Goal: Obtain resource: Download file/media

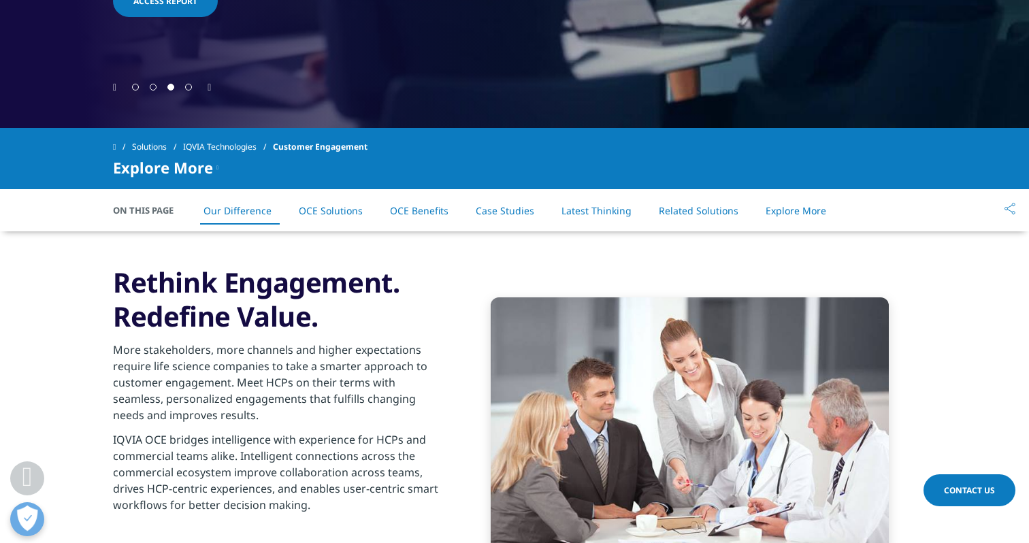
scroll to position [724, 0]
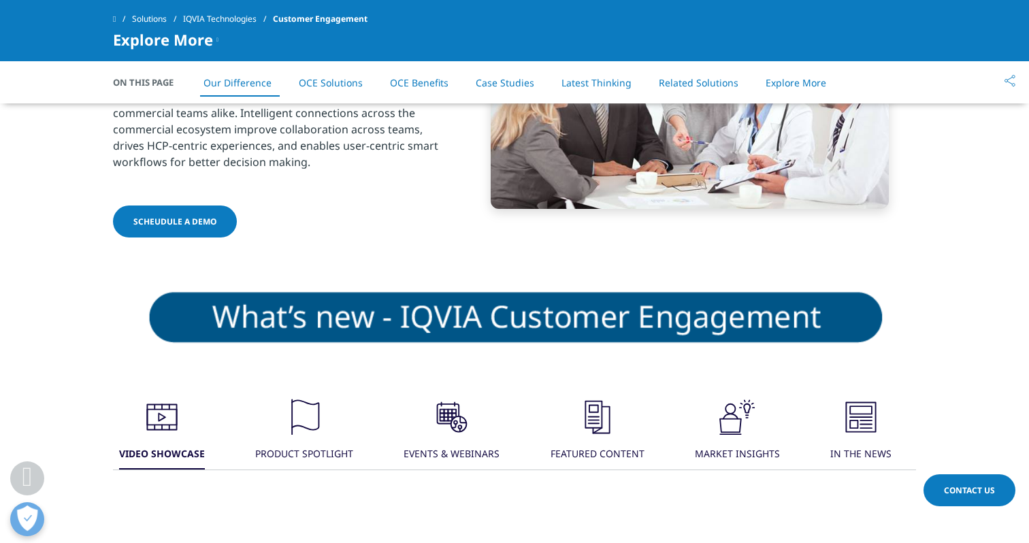
click at [345, 84] on link "OCE Solutions" at bounding box center [331, 82] width 64 height 13
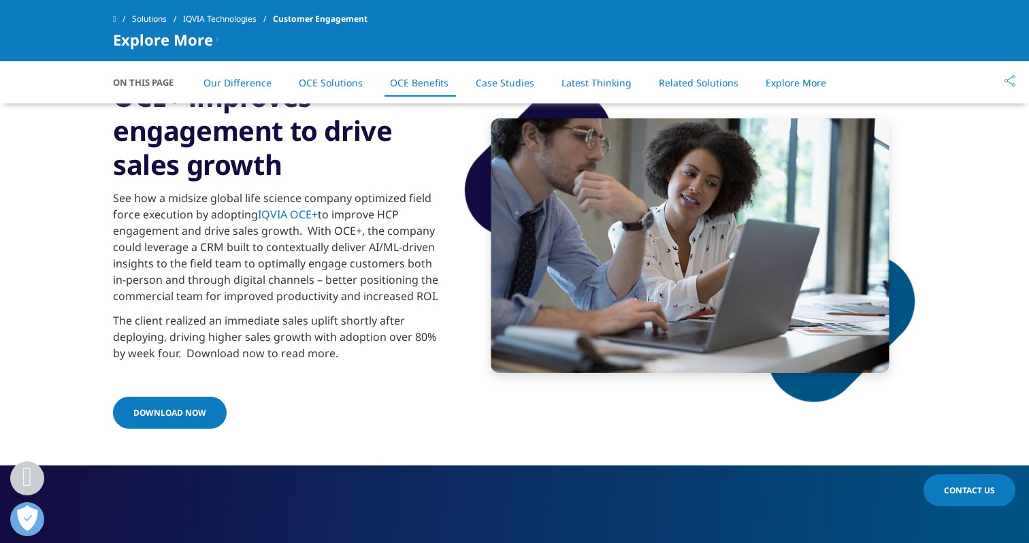
scroll to position [3163, 0]
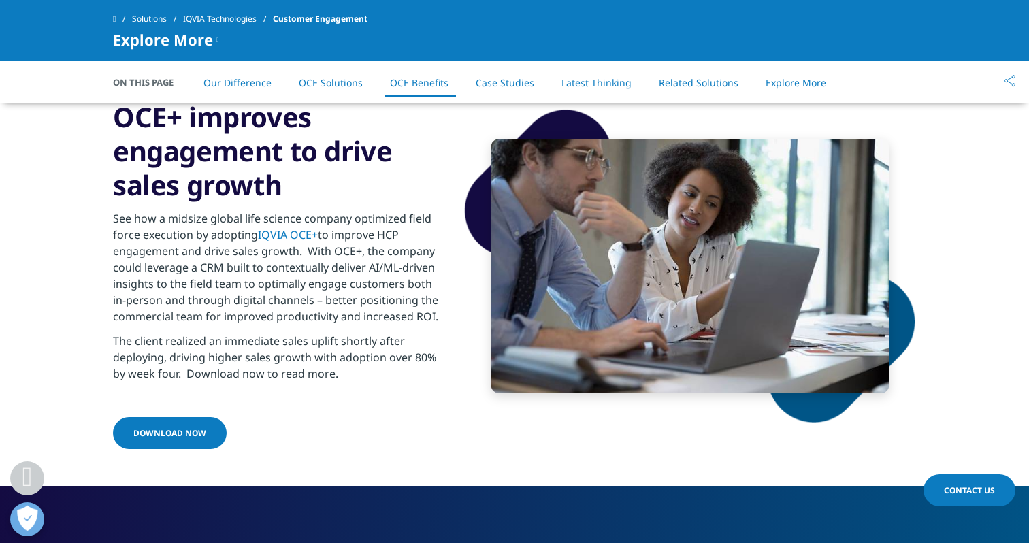
click at [180, 427] on span "Download Now" at bounding box center [169, 433] width 73 height 12
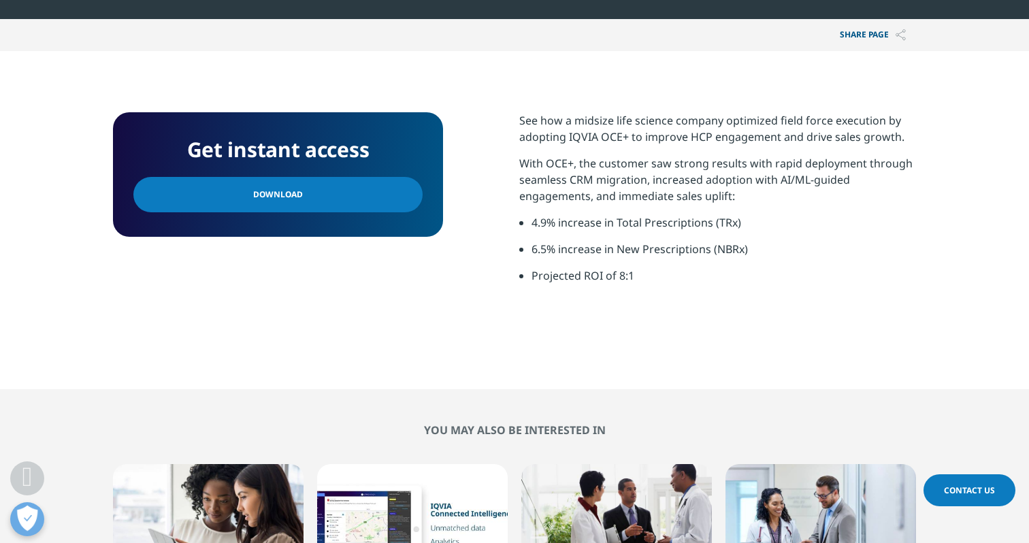
scroll to position [518, 0]
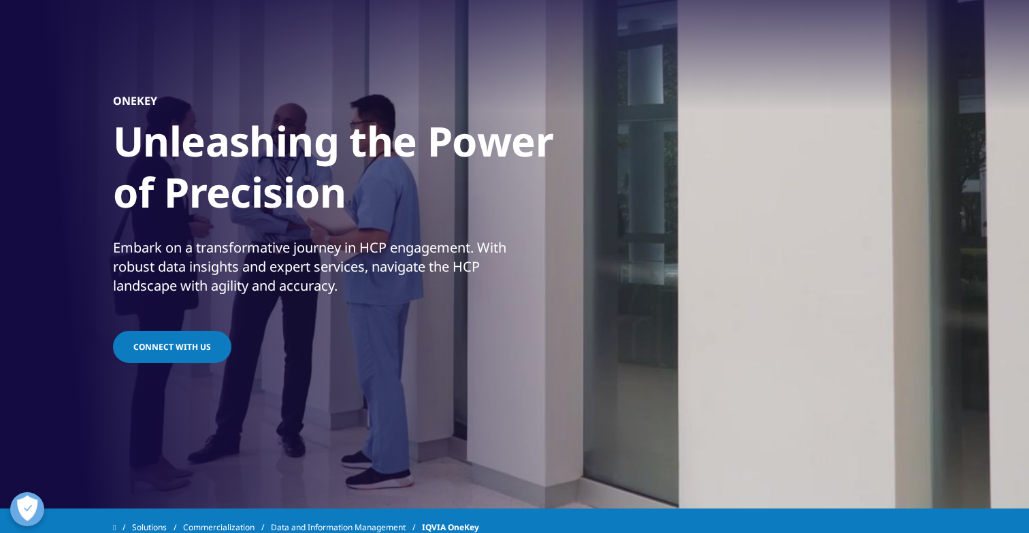
scroll to position [1627, 0]
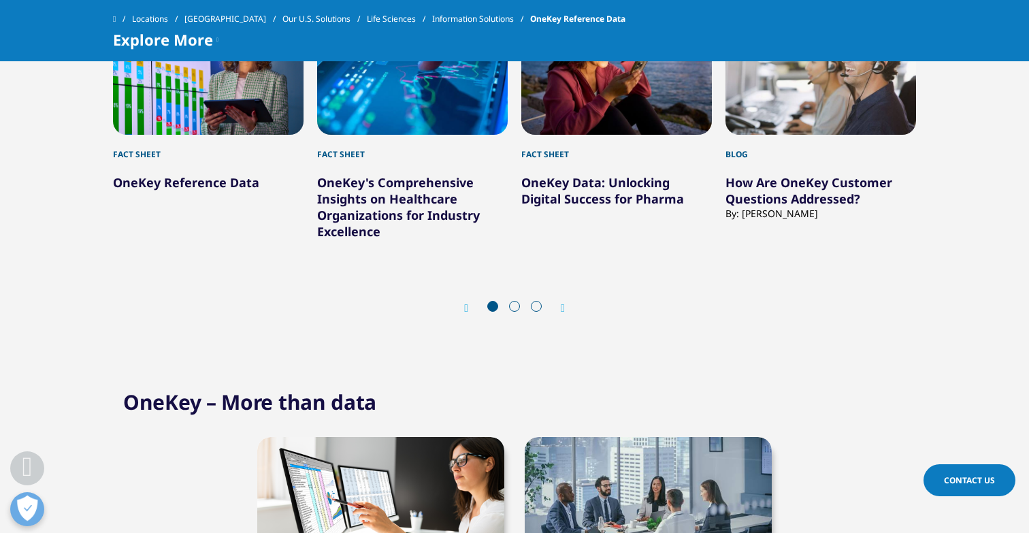
scroll to position [4005, 0]
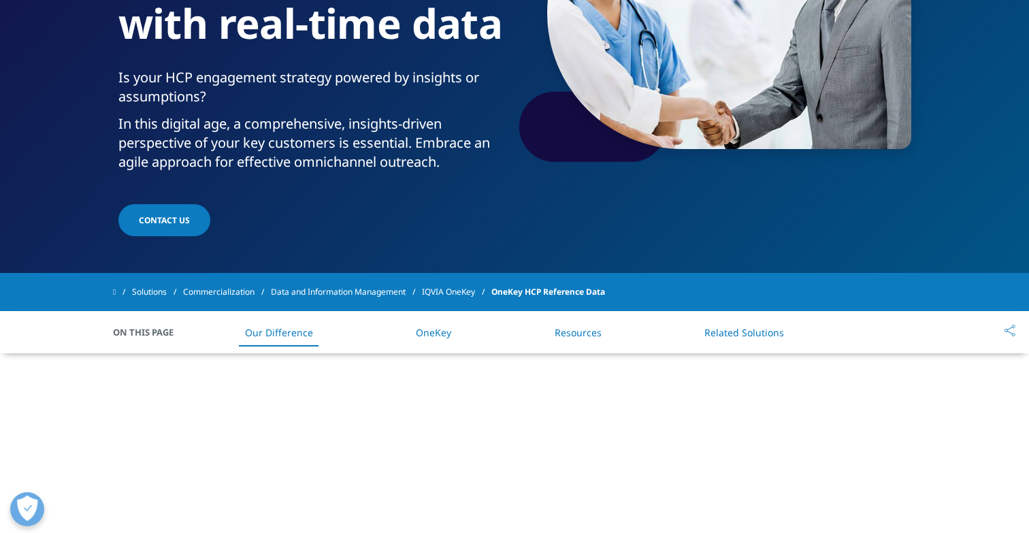
scroll to position [252, 0]
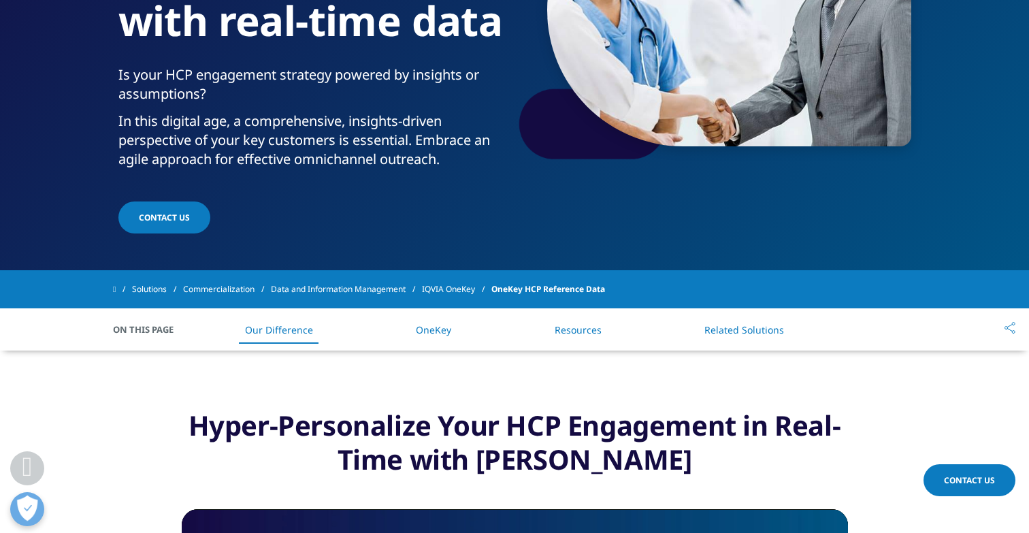
click at [434, 333] on link "OneKey" at bounding box center [433, 329] width 35 height 13
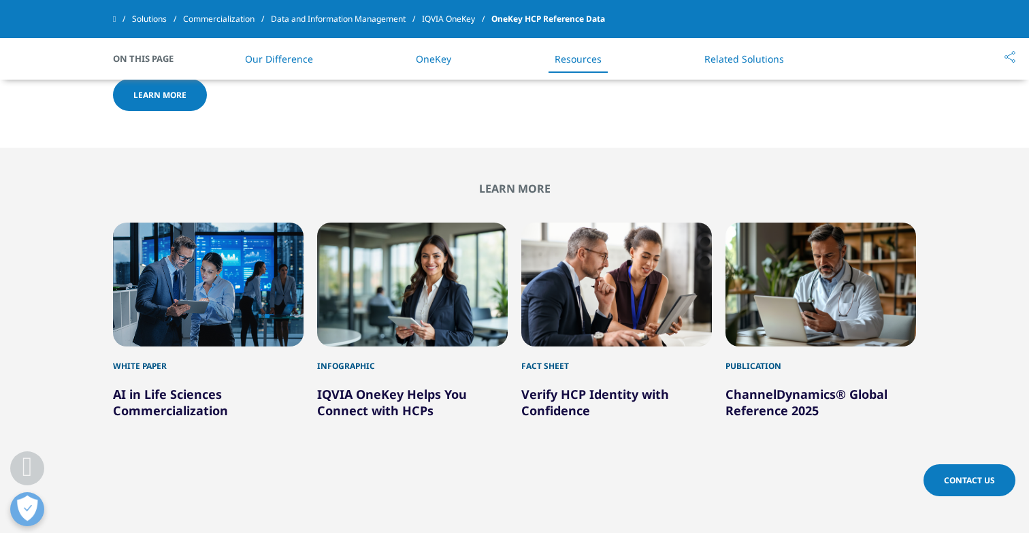
scroll to position [2882, 0]
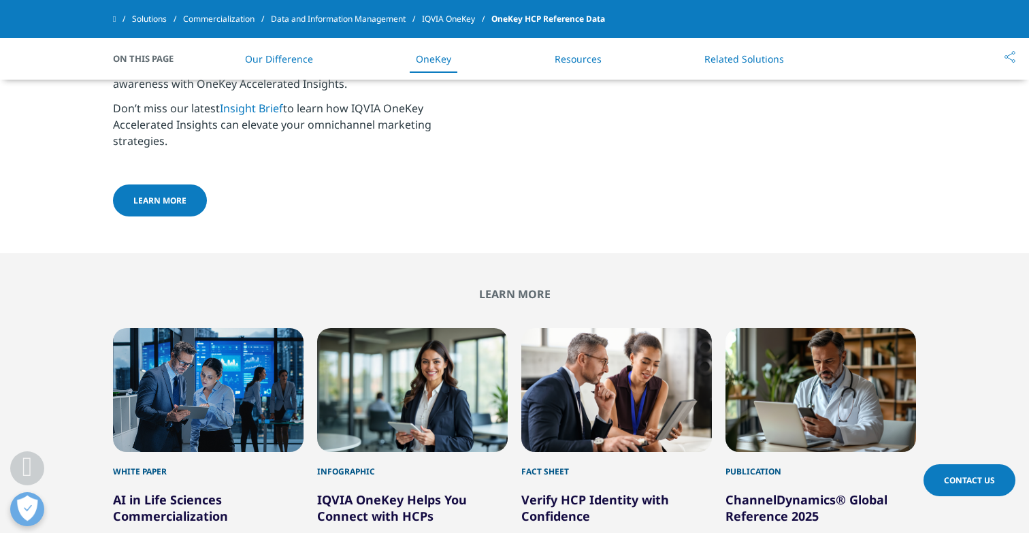
click at [751, 60] on link "Related Solutions" at bounding box center [744, 58] width 80 height 13
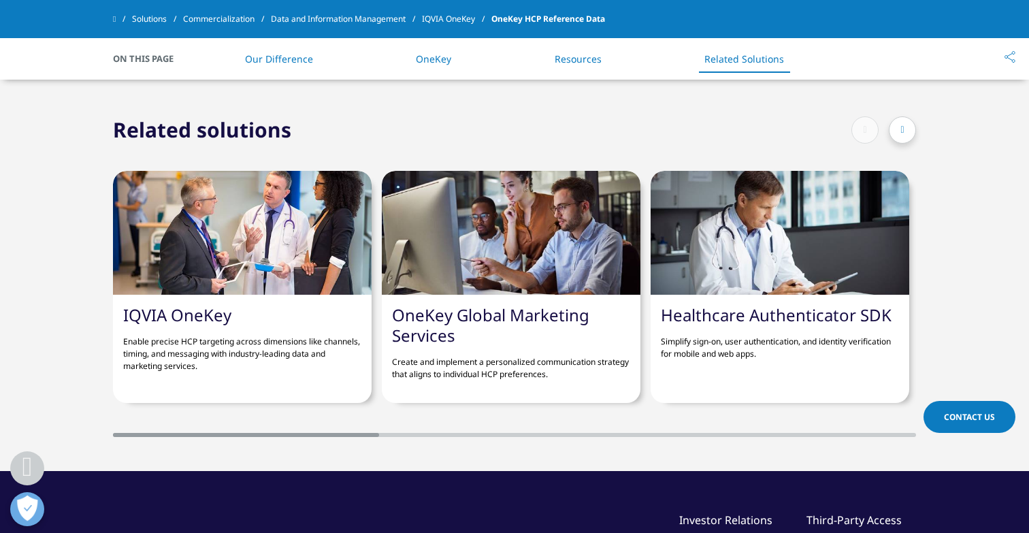
scroll to position [3406, 0]
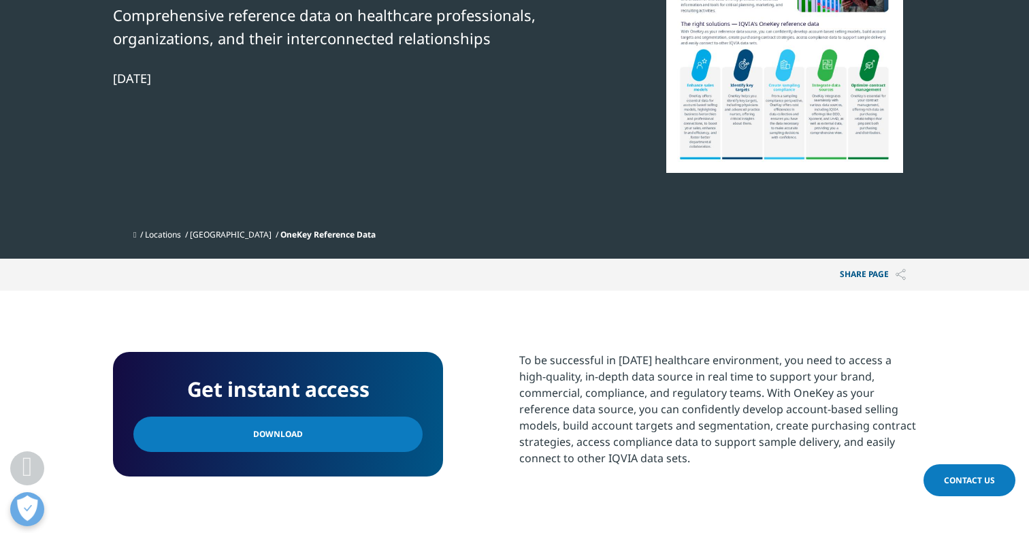
scroll to position [415, 0]
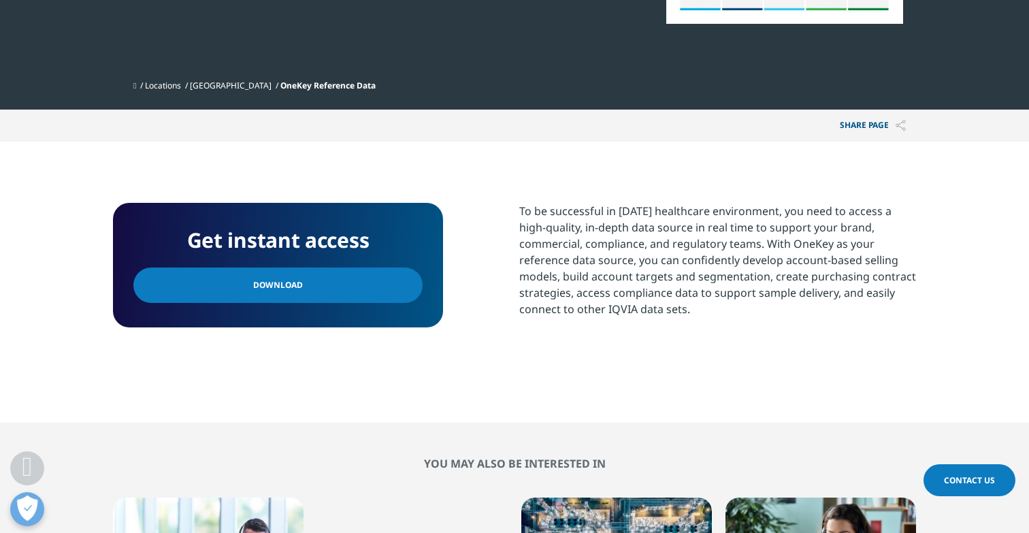
click at [372, 280] on link "Download" at bounding box center [277, 284] width 289 height 35
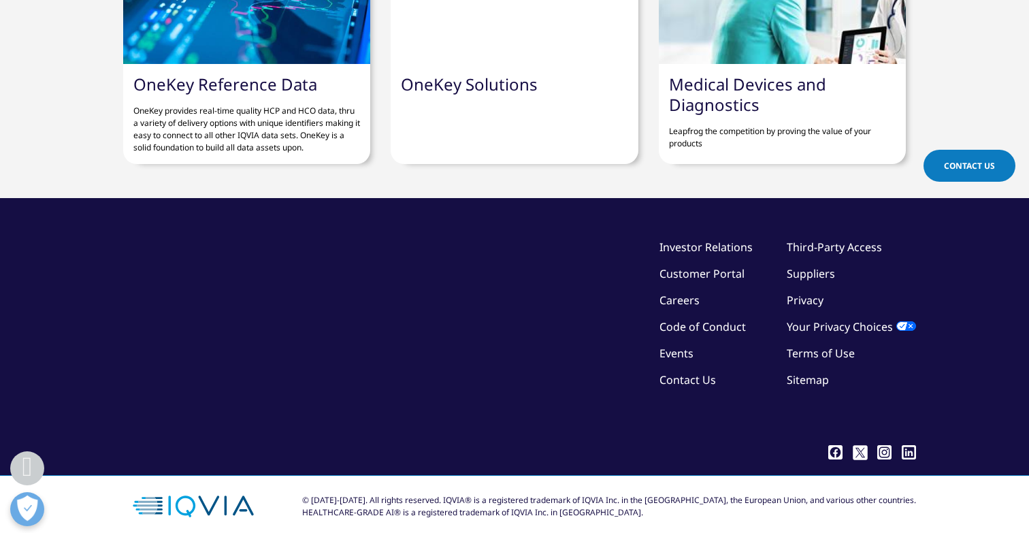
scroll to position [1413, 0]
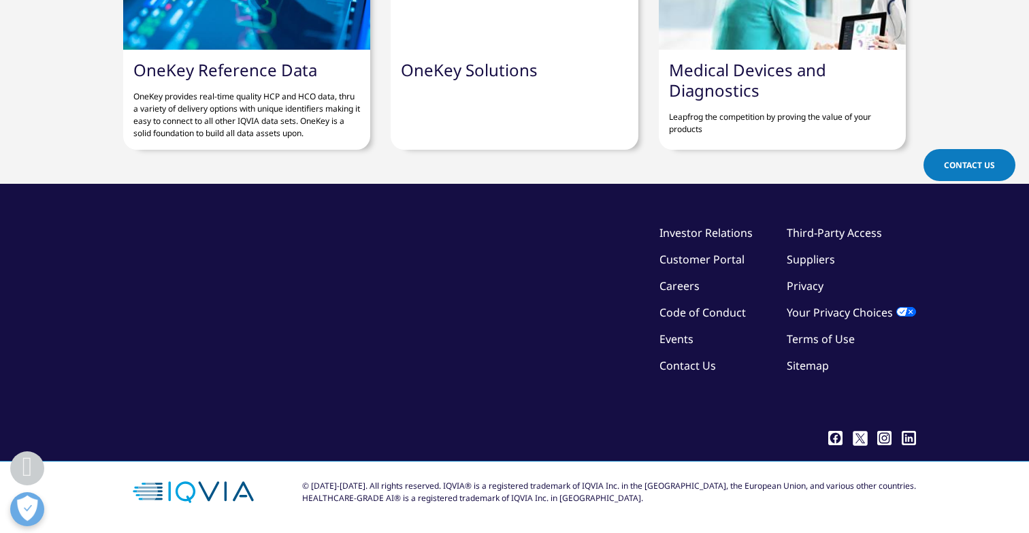
click at [722, 256] on link "Customer Portal" at bounding box center [701, 259] width 85 height 15
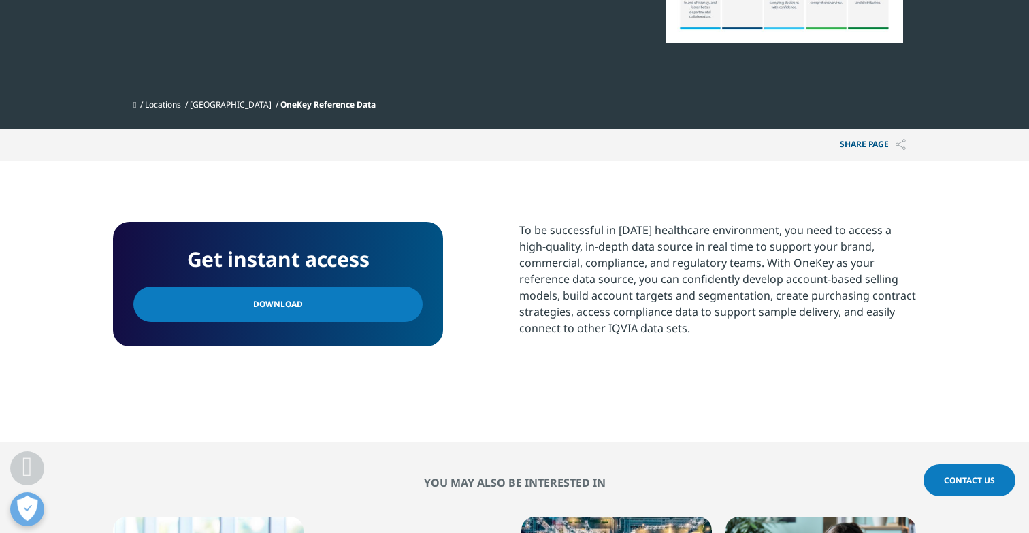
scroll to position [329, 0]
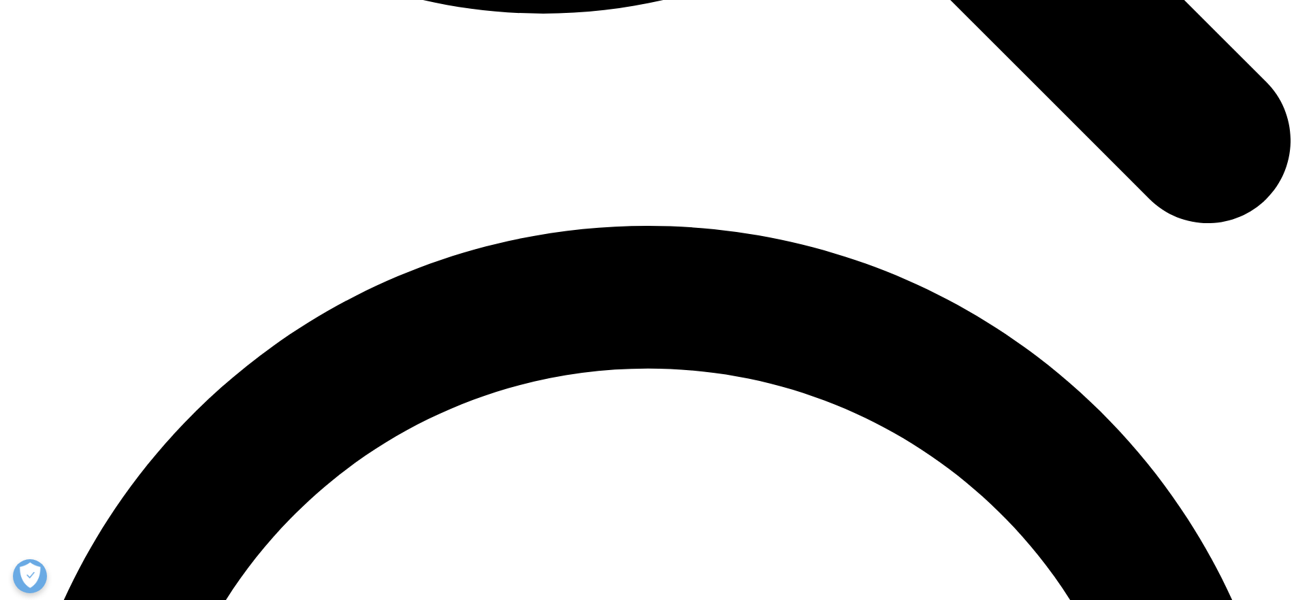
scroll to position [2456, 0]
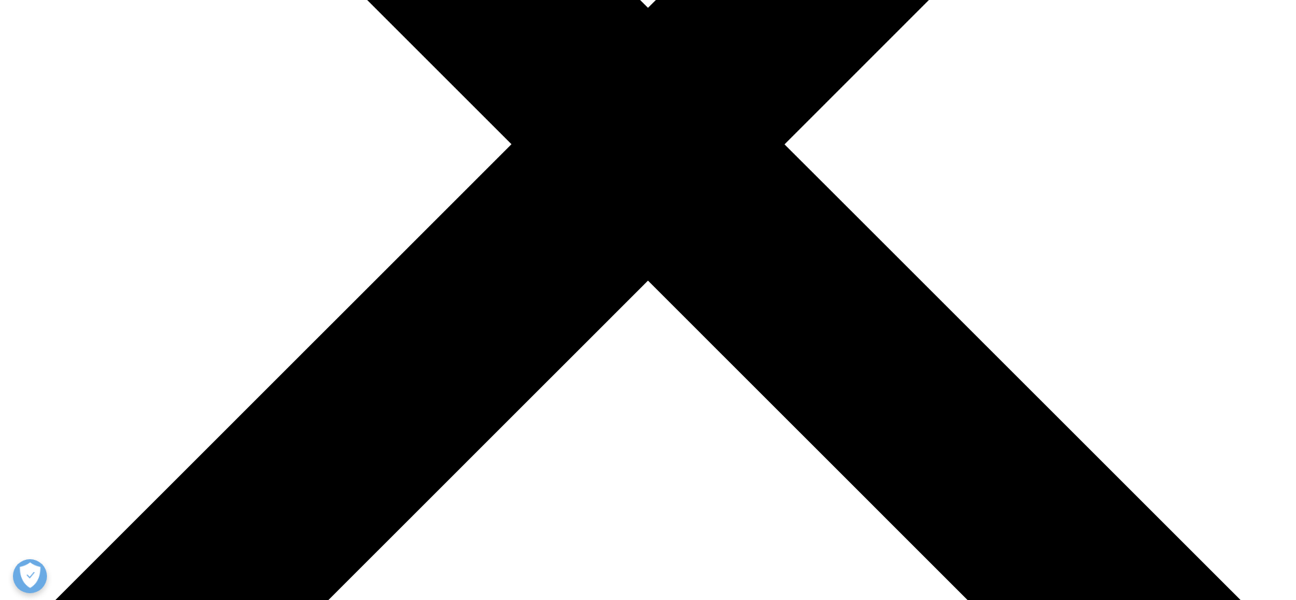
scroll to position [216, 803]
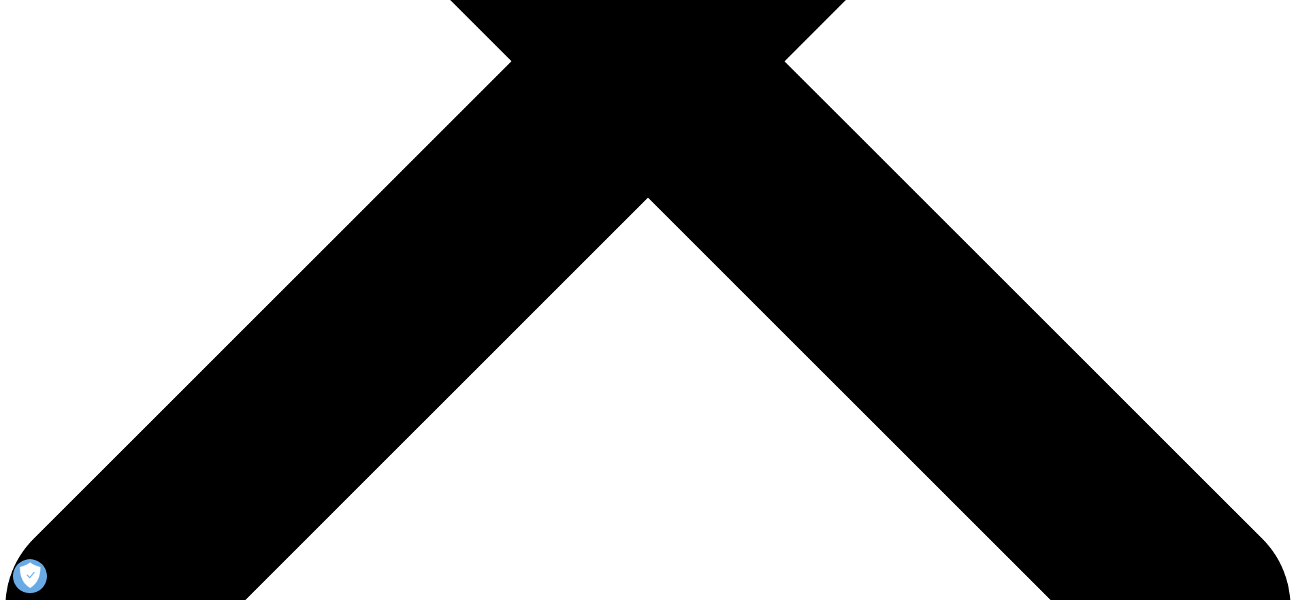
scroll to position [630, 0]
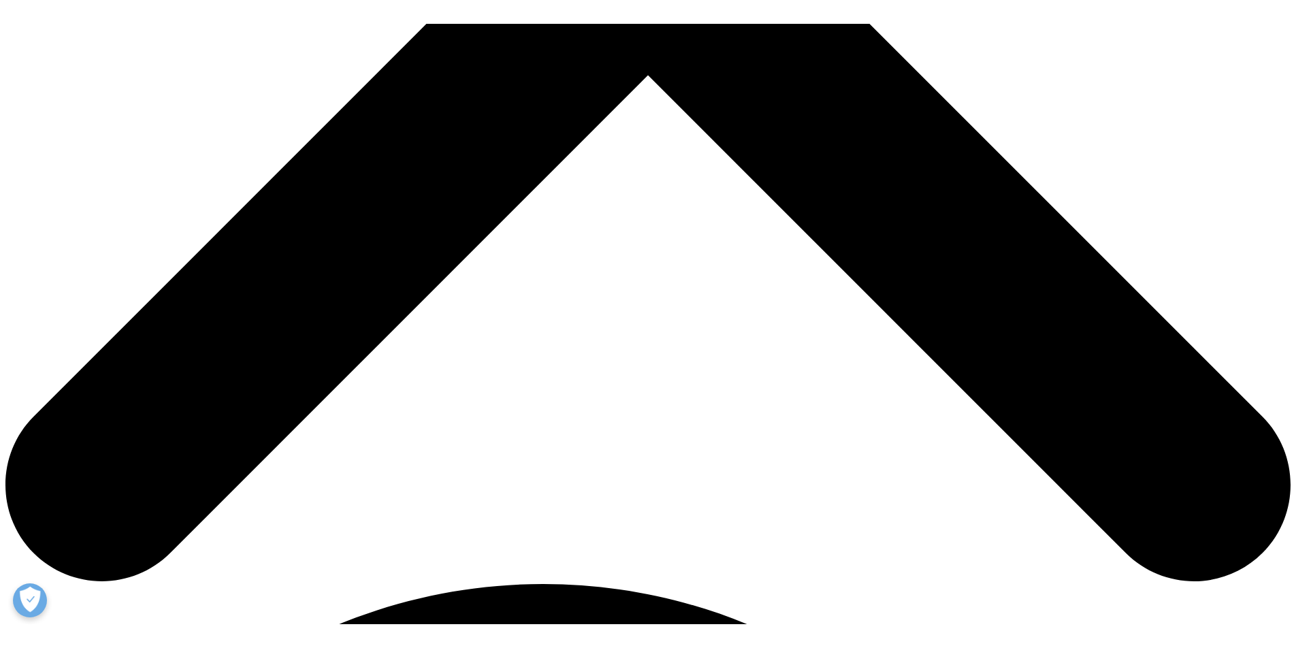
scroll to position [727, 0]
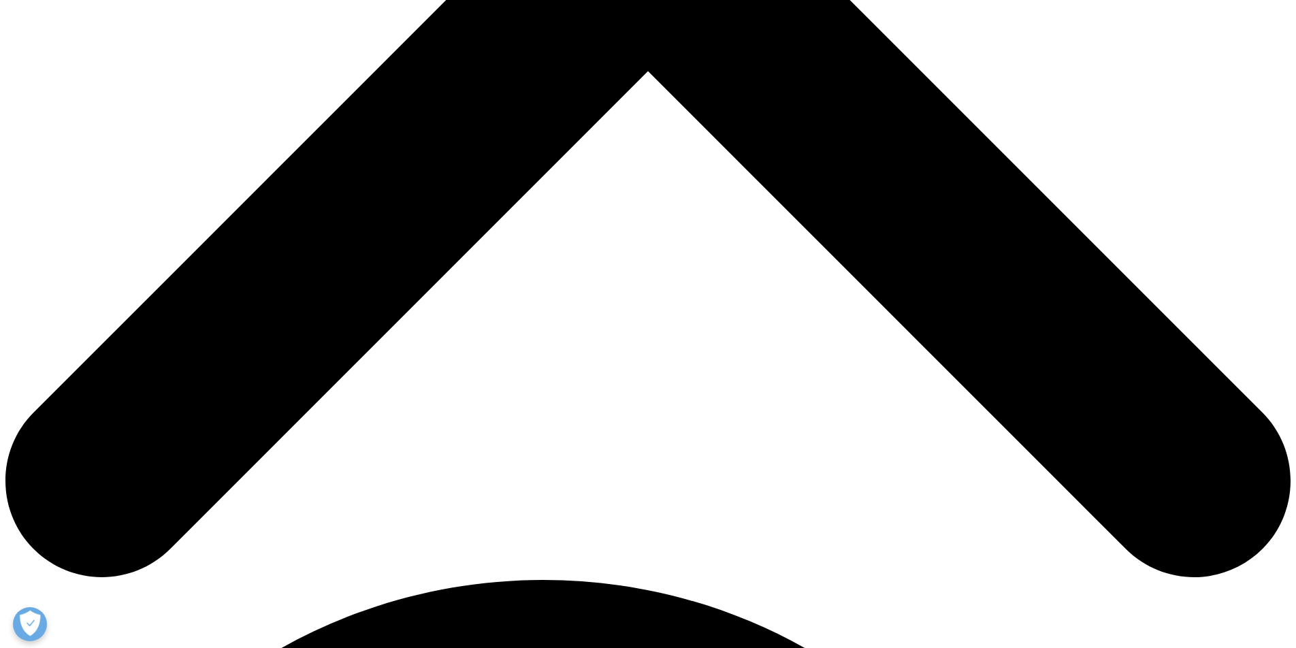
scroll to position [125, 803]
